Goal: Task Accomplishment & Management: Use online tool/utility

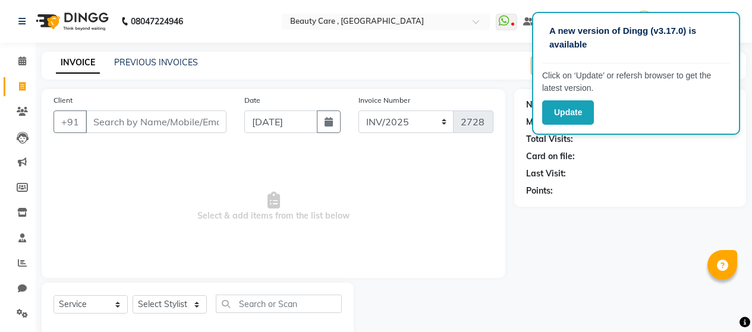
select select "service"
click at [284, 94] on div "Date 01 September 2025" at bounding box center [292, 118] width 115 height 49
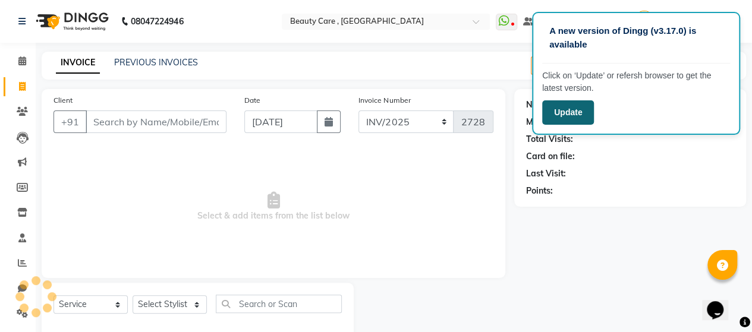
click at [570, 117] on button "Update" at bounding box center [568, 112] width 52 height 24
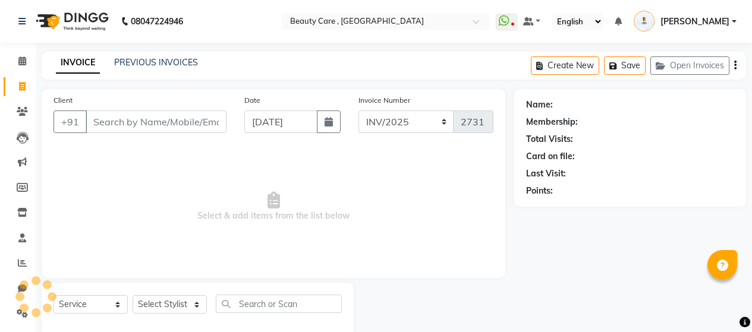
select select "service"
